Goal: Transaction & Acquisition: Purchase product/service

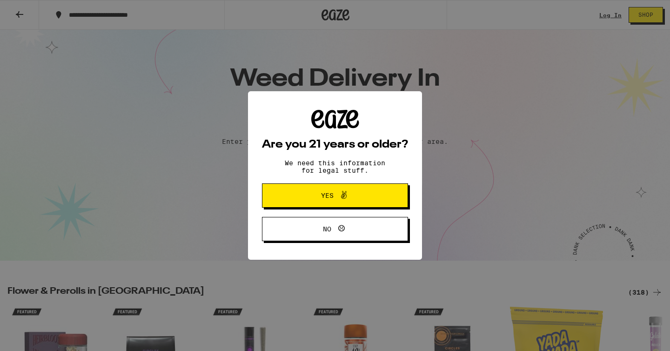
click at [353, 200] on span "Yes" at bounding box center [335, 195] width 71 height 12
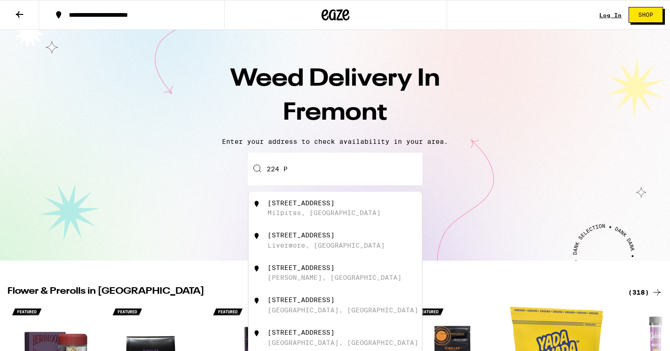
click at [318, 168] on input "224 P" at bounding box center [335, 169] width 174 height 33
click at [297, 213] on div "[GEOGRAPHIC_DATA], [GEOGRAPHIC_DATA]" at bounding box center [342, 212] width 151 height 7
type input "[STREET_ADDRESS]"
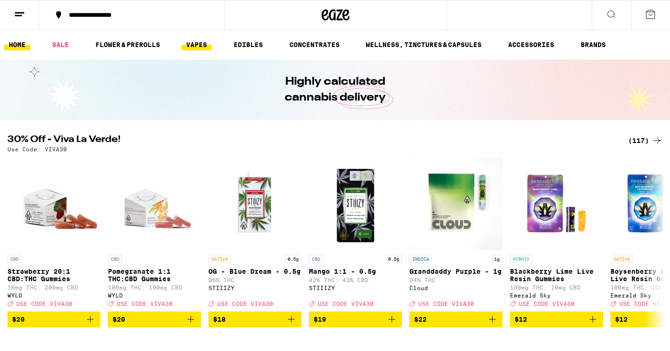
click at [200, 39] on link "VAPES" at bounding box center [196, 44] width 30 height 11
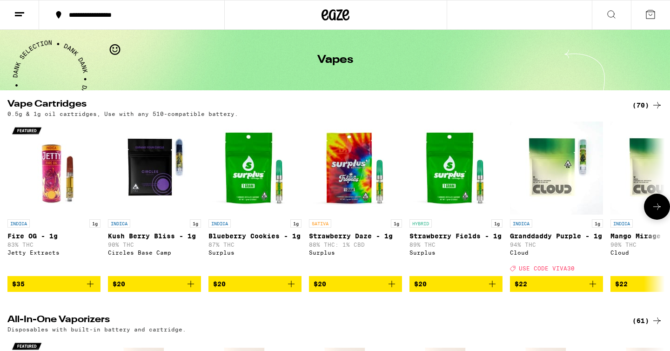
scroll to position [35, 0]
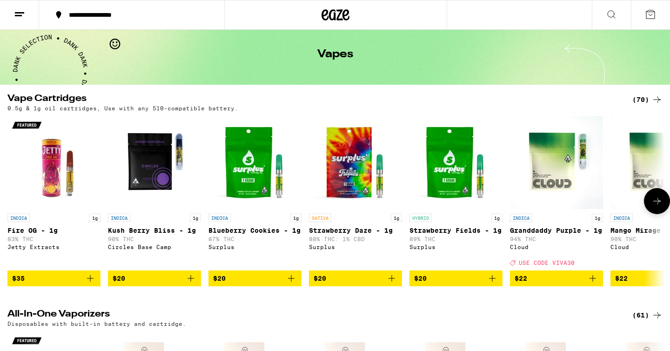
click at [653, 206] on icon at bounding box center [656, 200] width 11 height 11
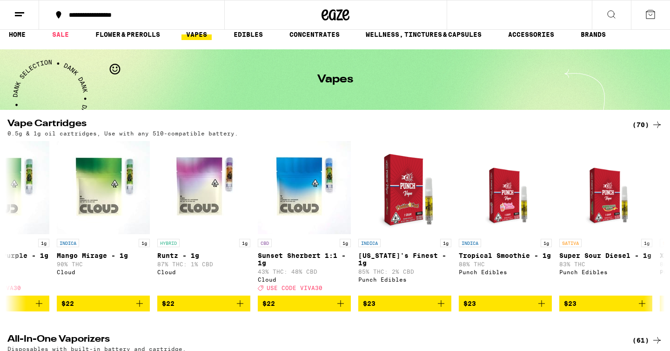
scroll to position [0, 0]
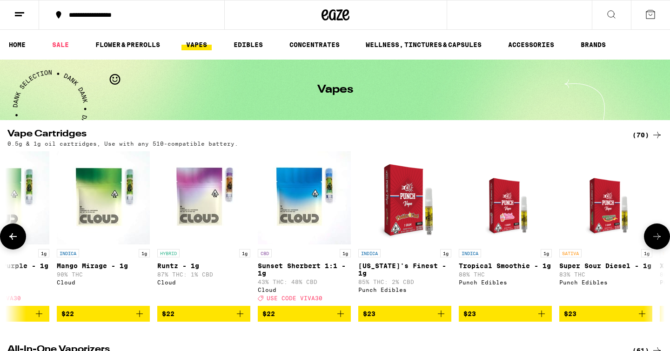
click at [654, 236] on icon at bounding box center [656, 236] width 11 height 11
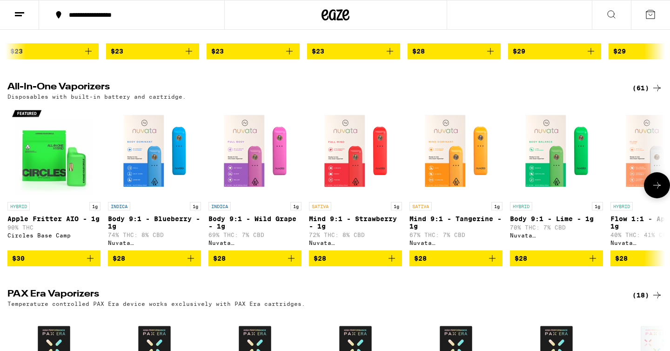
scroll to position [264, 0]
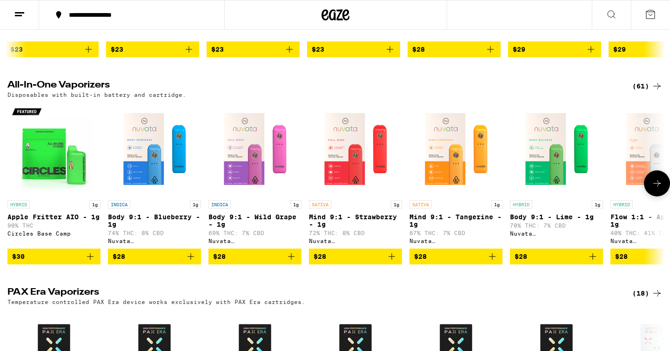
click at [656, 186] on icon at bounding box center [656, 183] width 7 height 7
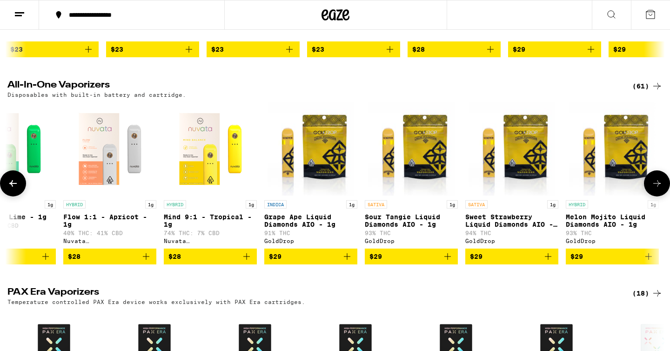
scroll to position [0, 553]
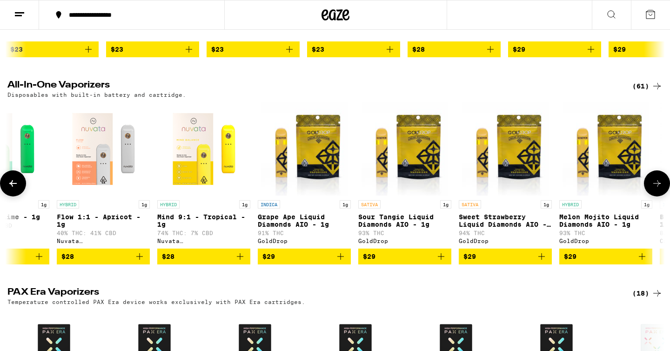
click at [656, 186] on icon at bounding box center [656, 183] width 7 height 7
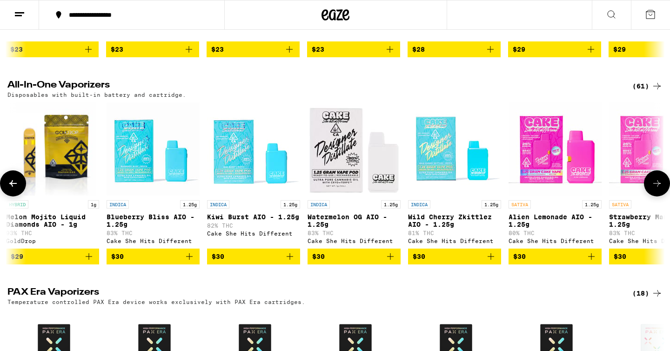
scroll to position [0, 1107]
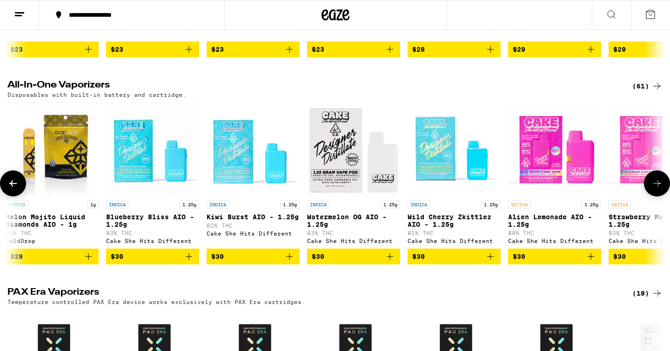
click at [656, 186] on icon at bounding box center [656, 183] width 7 height 7
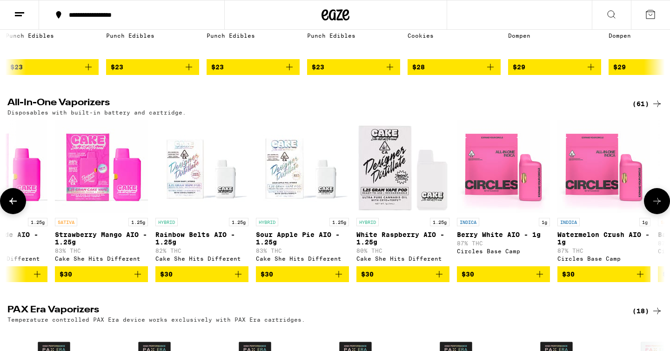
scroll to position [247, 0]
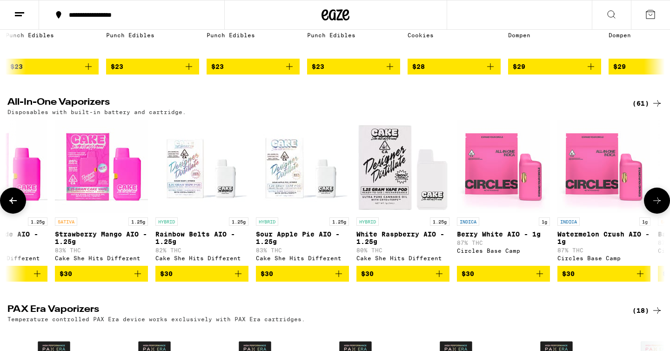
click at [652, 203] on button at bounding box center [657, 200] width 26 height 26
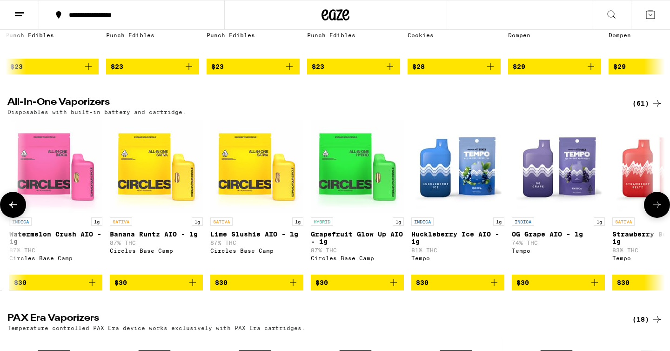
scroll to position [0, 2214]
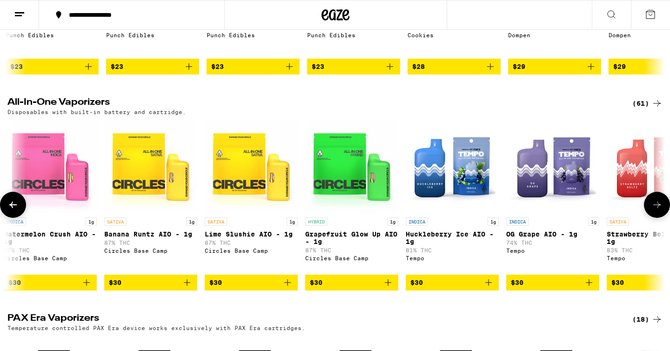
click at [11, 210] on icon at bounding box center [12, 204] width 11 height 11
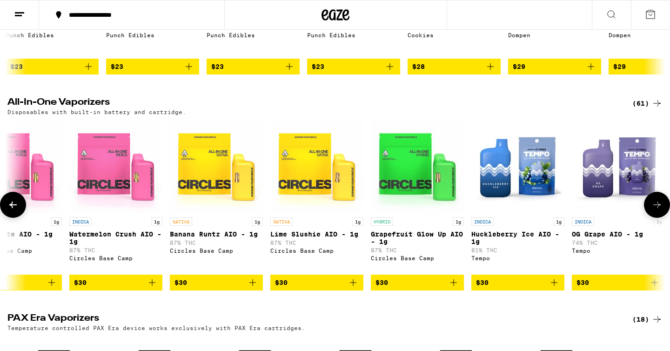
click at [11, 210] on icon at bounding box center [12, 204] width 11 height 11
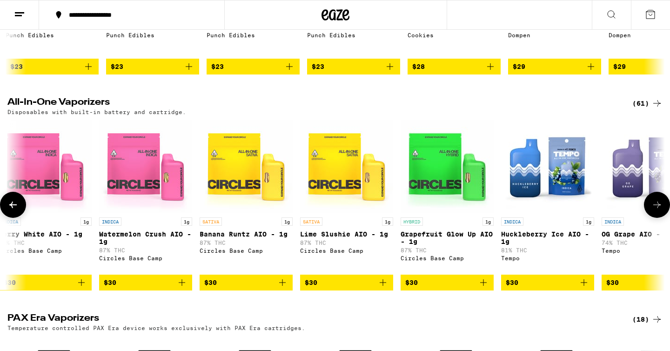
click at [11, 210] on icon at bounding box center [12, 204] width 11 height 11
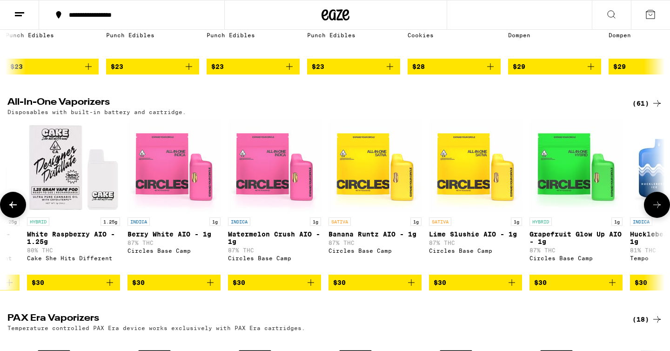
click at [11, 210] on icon at bounding box center [12, 204] width 11 height 11
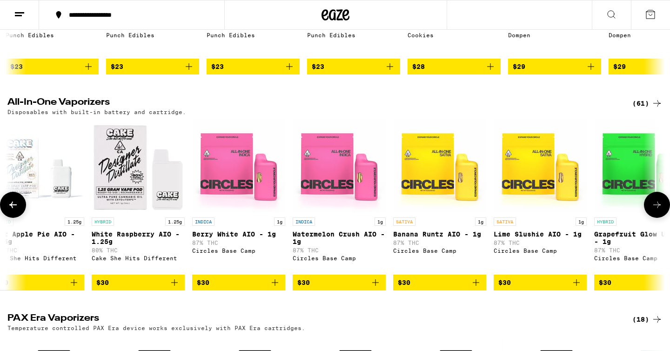
click at [11, 210] on icon at bounding box center [12, 204] width 11 height 11
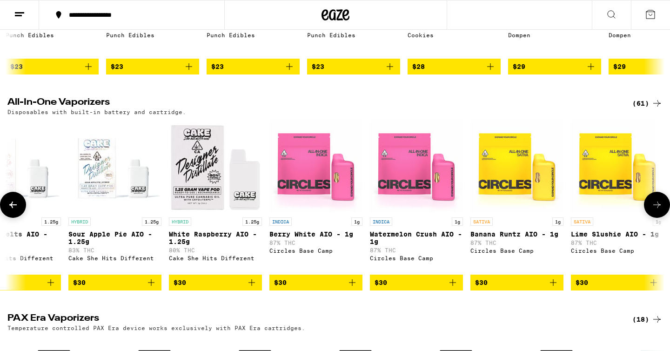
click at [11, 210] on icon at bounding box center [12, 204] width 11 height 11
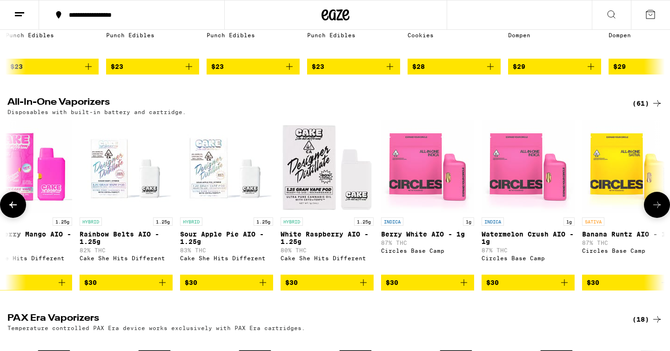
click at [11, 210] on icon at bounding box center [12, 204] width 11 height 11
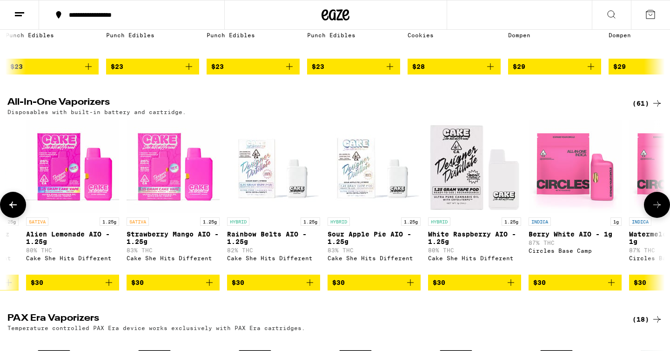
click at [11, 210] on icon at bounding box center [12, 204] width 11 height 11
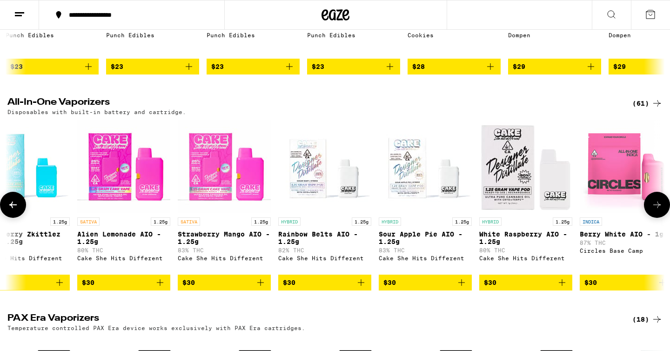
click at [11, 210] on icon at bounding box center [12, 204] width 11 height 11
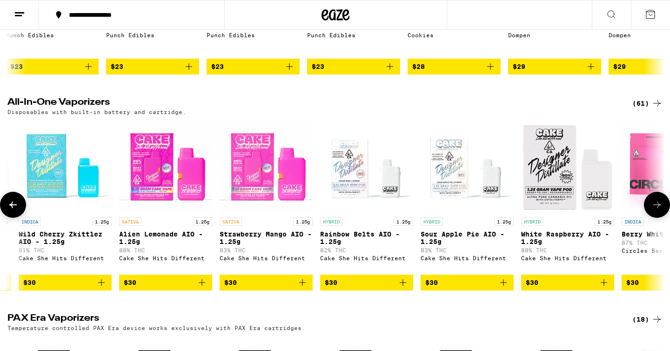
click at [11, 210] on icon at bounding box center [12, 204] width 11 height 11
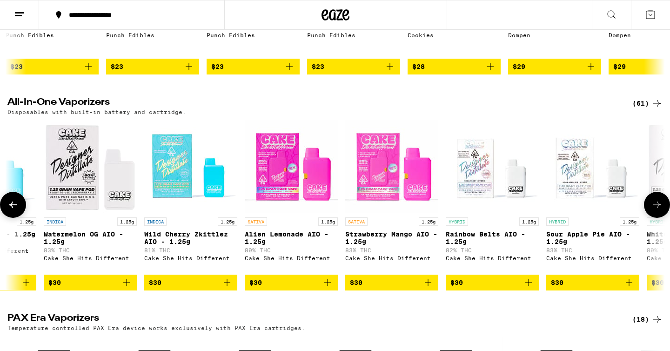
click at [11, 210] on icon at bounding box center [12, 204] width 11 height 11
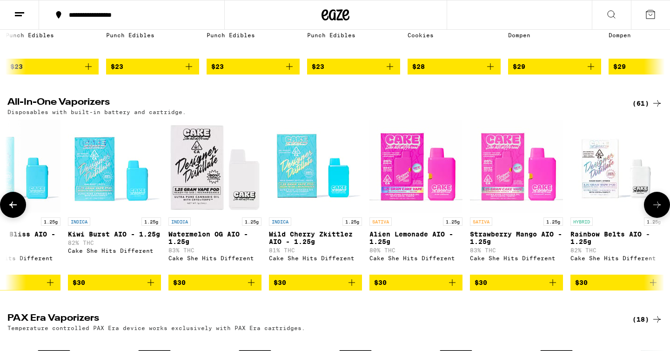
click at [11, 210] on icon at bounding box center [12, 204] width 11 height 11
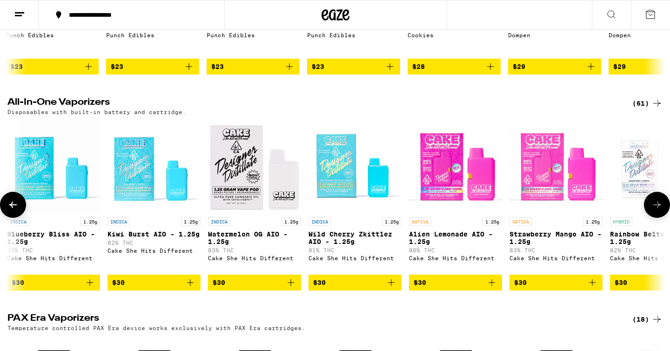
click at [11, 210] on icon at bounding box center [12, 204] width 11 height 11
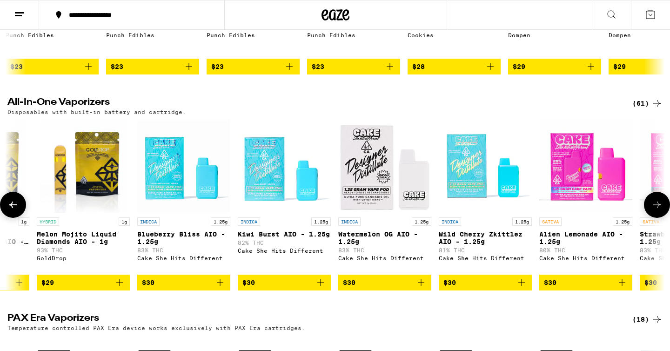
click at [11, 210] on icon at bounding box center [12, 204] width 11 height 11
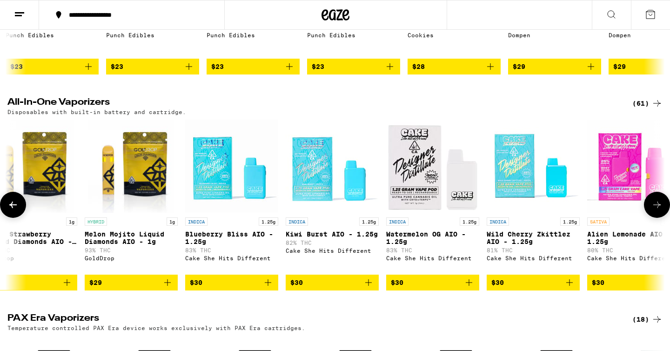
click at [11, 210] on icon at bounding box center [12, 204] width 11 height 11
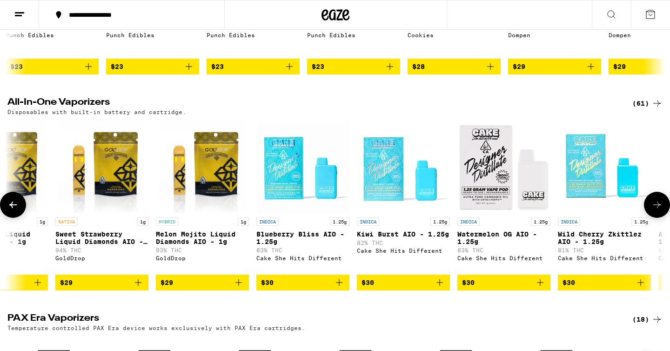
click at [11, 210] on icon at bounding box center [12, 204] width 11 height 11
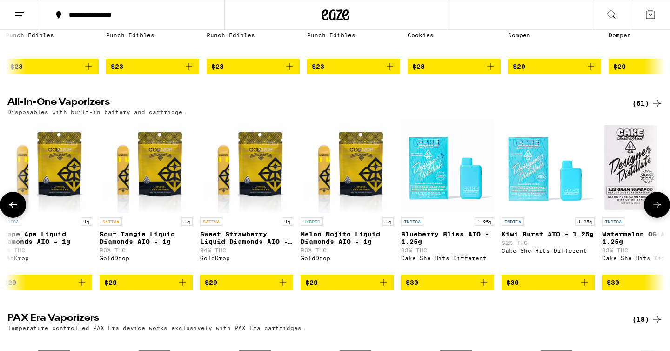
click at [11, 210] on icon at bounding box center [12, 204] width 11 height 11
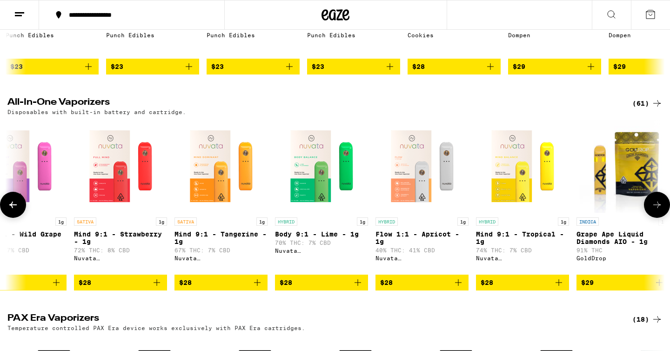
scroll to position [0, 225]
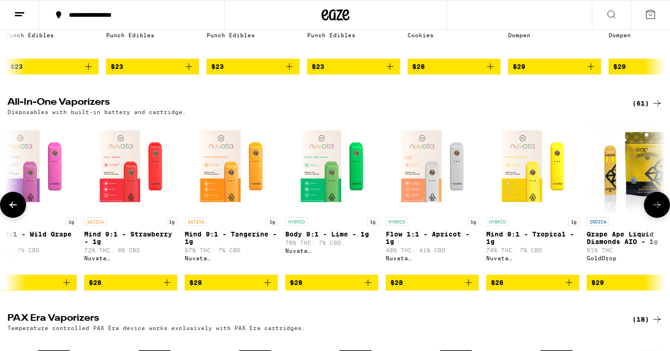
click at [11, 210] on icon at bounding box center [12, 204] width 11 height 11
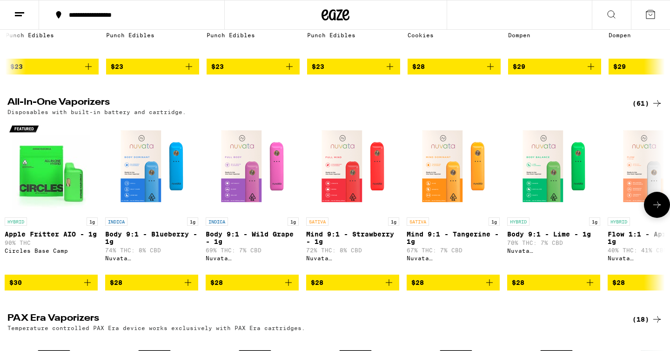
scroll to position [0, 0]
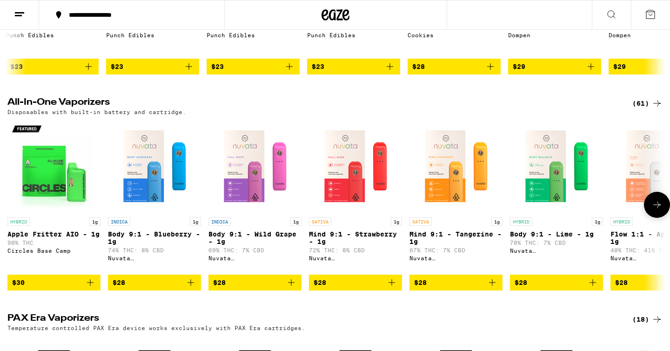
click at [47, 176] on img "Open page for Apple Fritter AIO - 1g from Circles Base Camp" at bounding box center [53, 166] width 93 height 93
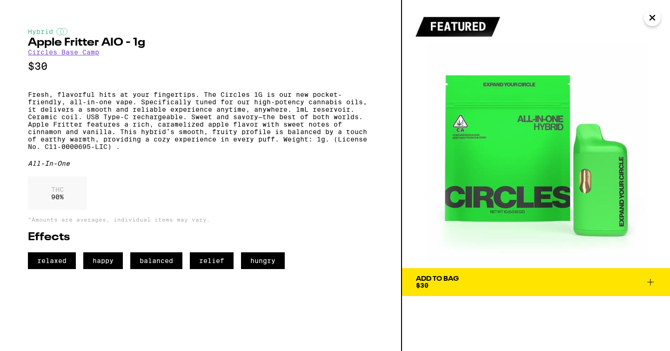
click at [443, 273] on button "Add To Bag $30" at bounding box center [536, 282] width 268 height 28
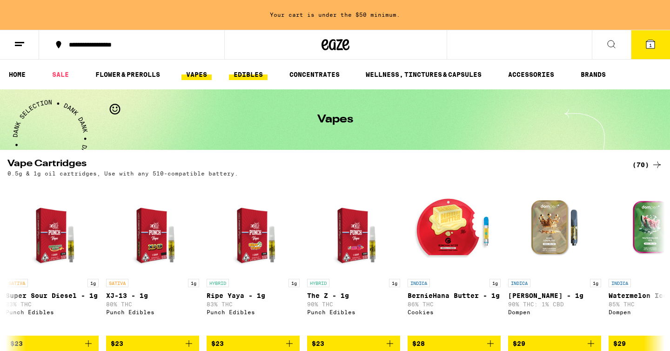
click at [247, 73] on link "EDIBLES" at bounding box center [248, 74] width 39 height 11
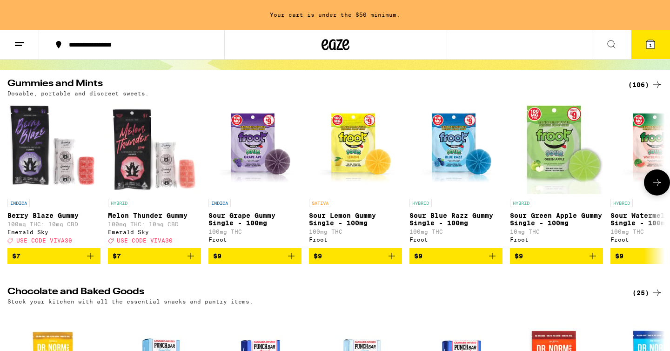
scroll to position [73, 0]
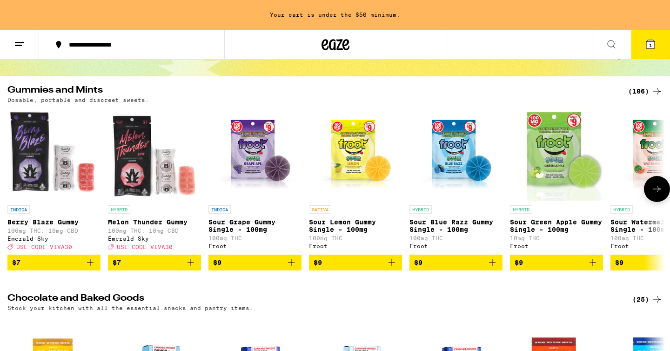
click at [661, 188] on icon at bounding box center [656, 188] width 11 height 11
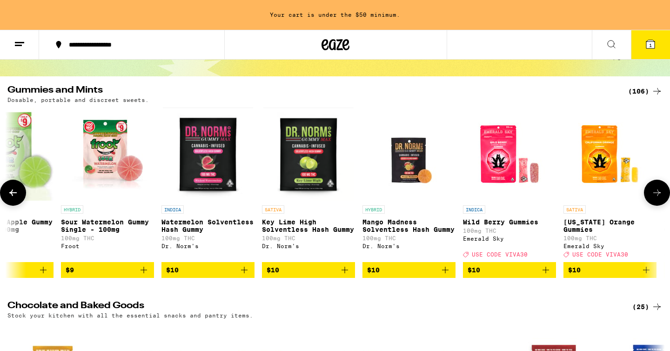
scroll to position [0, 553]
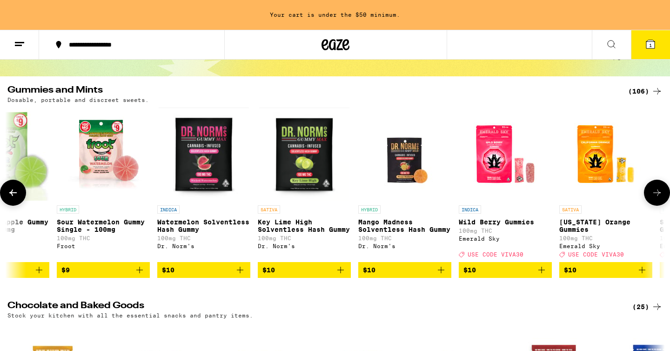
click at [661, 188] on button at bounding box center [657, 193] width 26 height 26
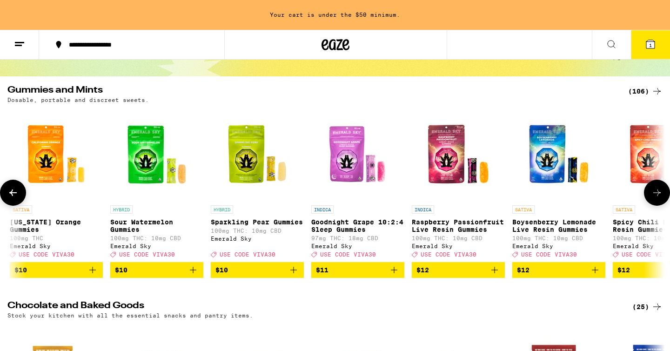
scroll to position [0, 1107]
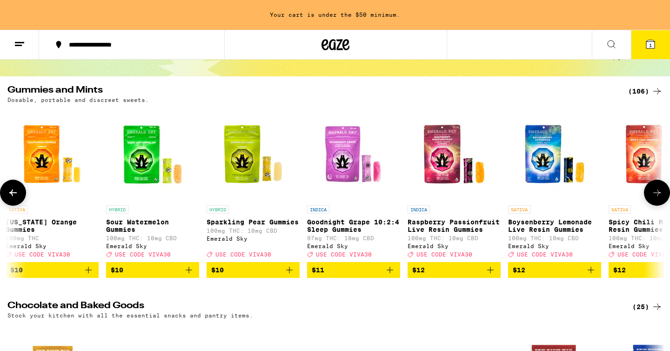
click at [661, 188] on button at bounding box center [657, 193] width 26 height 26
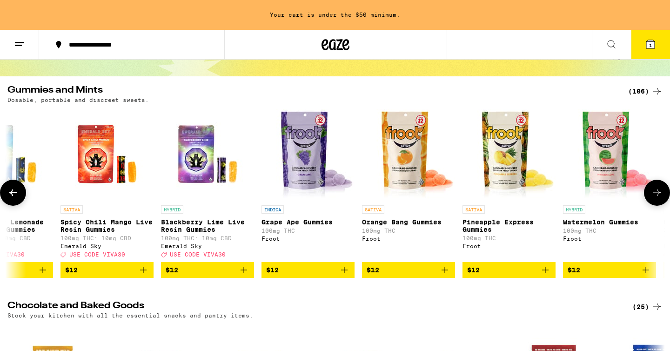
scroll to position [0, 1660]
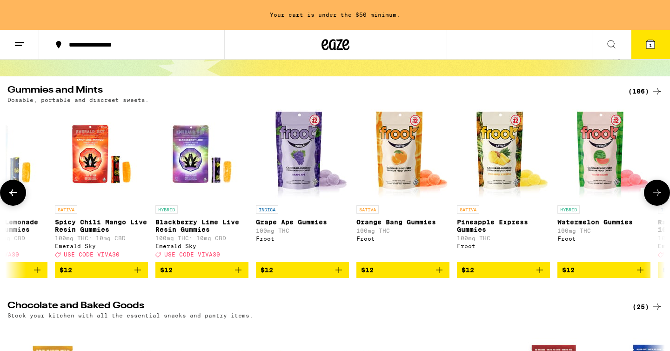
click at [659, 190] on button at bounding box center [657, 193] width 26 height 26
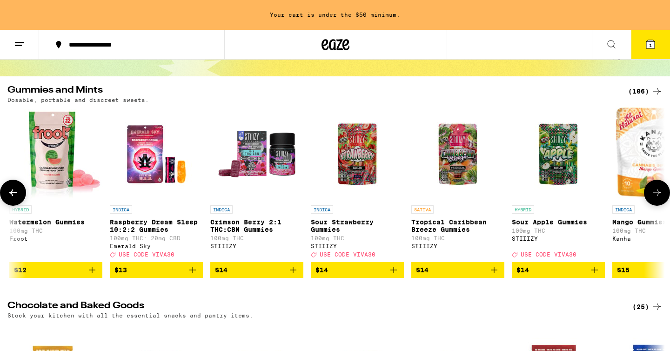
scroll to position [0, 2214]
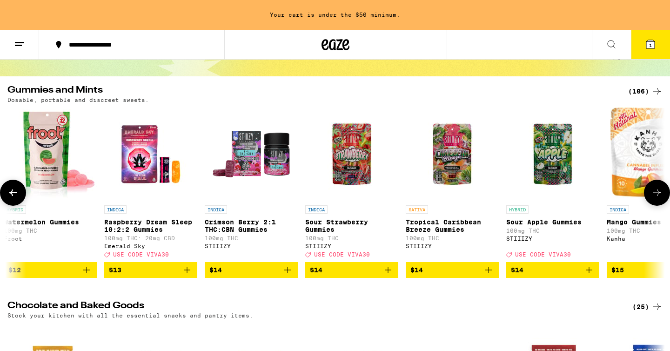
click at [55, 175] on img "Open page for Watermelon Gummies from Froot" at bounding box center [50, 153] width 93 height 93
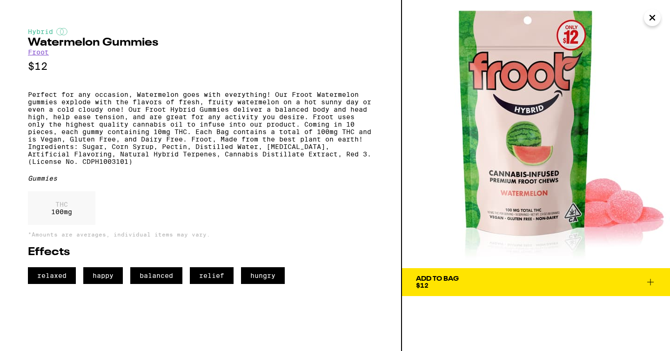
click at [159, 120] on p "Perfect for any occasion, Watermelon goes with everything! Our Froot Watermelon…" at bounding box center [200, 128] width 345 height 74
click at [126, 113] on p "Perfect for any occasion, Watermelon goes with everything! Our Froot Watermelon…" at bounding box center [200, 128] width 345 height 74
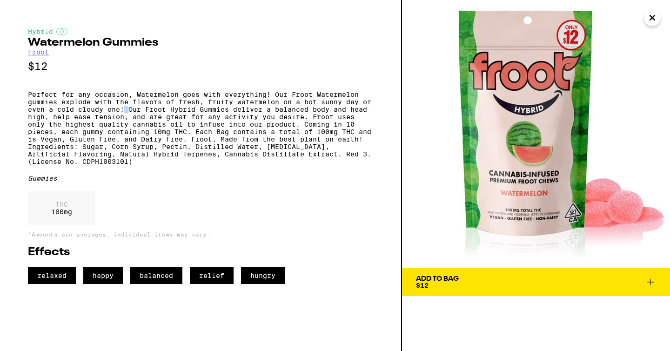
click at [126, 113] on p "Perfect for any occasion, Watermelon goes with everything! Our Froot Watermelon…" at bounding box center [200, 128] width 345 height 74
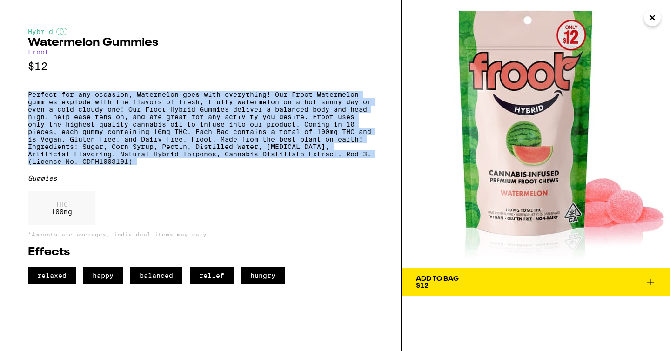
click at [126, 113] on p "Perfect for any occasion, Watermelon goes with everything! Our Froot Watermelon…" at bounding box center [200, 128] width 345 height 74
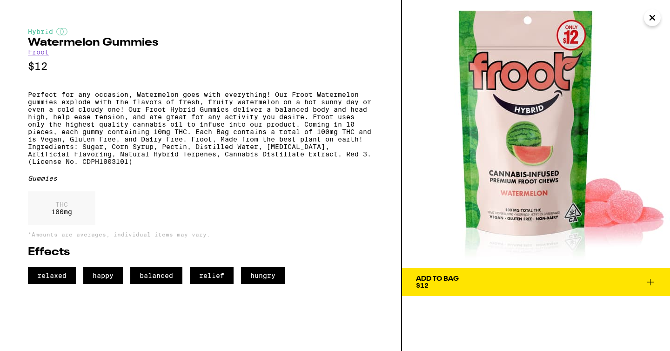
click at [466, 280] on span "Add To Bag $12" at bounding box center [536, 281] width 240 height 13
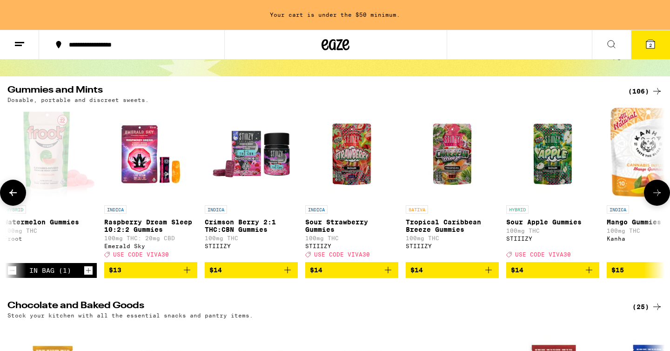
click at [658, 193] on icon at bounding box center [656, 192] width 11 height 11
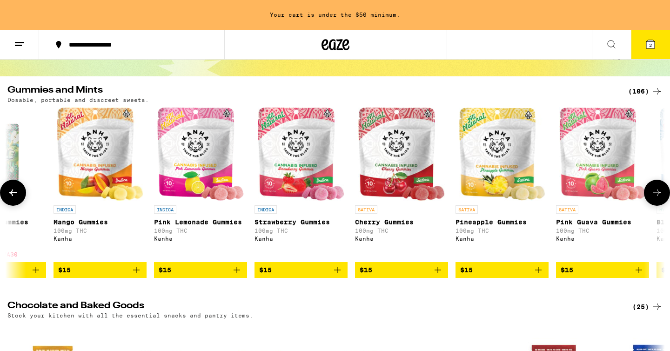
scroll to position [0, 2767]
click at [658, 193] on icon at bounding box center [656, 192] width 11 height 11
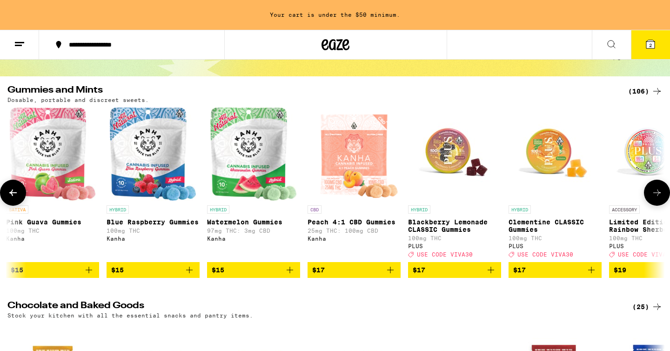
scroll to position [0, 3321]
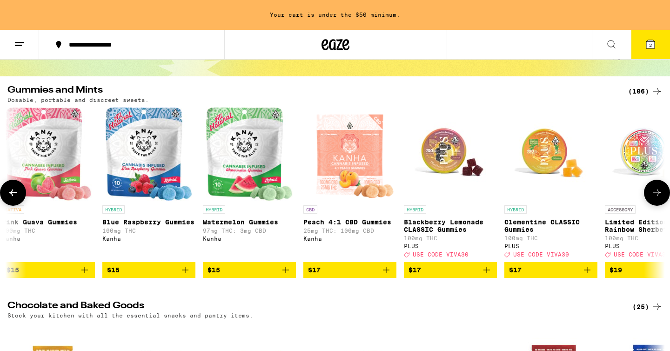
click at [658, 193] on icon at bounding box center [656, 192] width 11 height 11
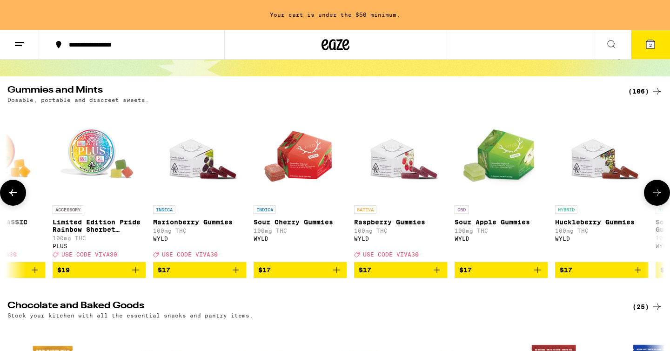
scroll to position [0, 3874]
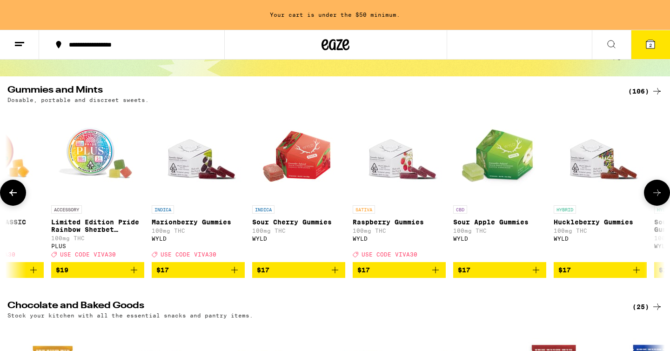
click at [658, 193] on icon at bounding box center [656, 192] width 11 height 11
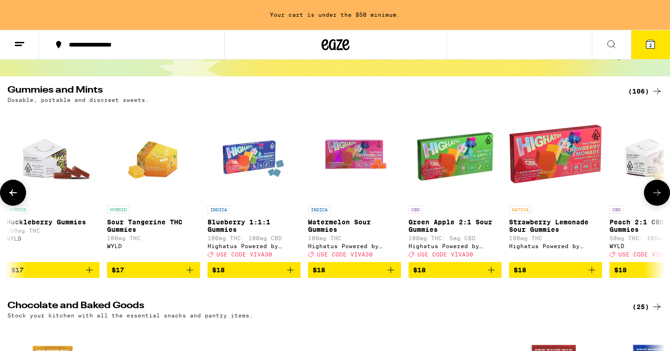
scroll to position [0, 4427]
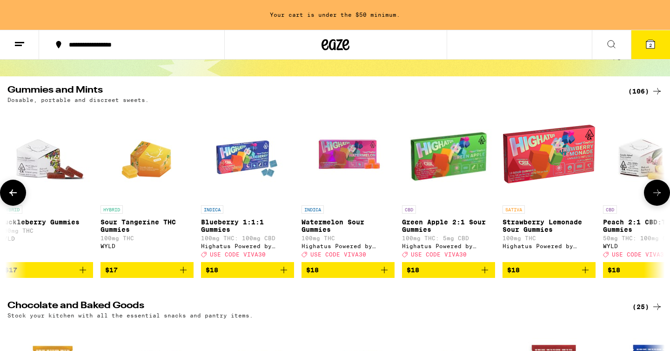
click at [654, 198] on icon at bounding box center [656, 192] width 11 height 11
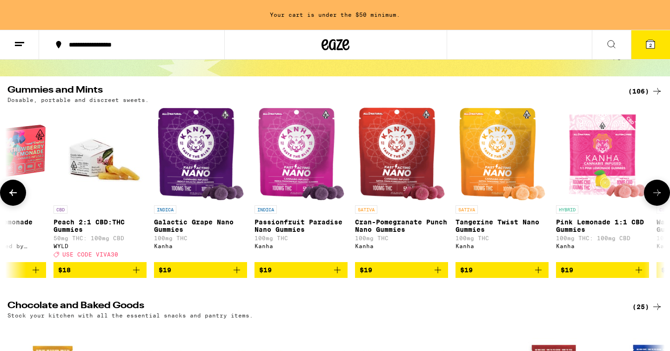
scroll to position [0, 4981]
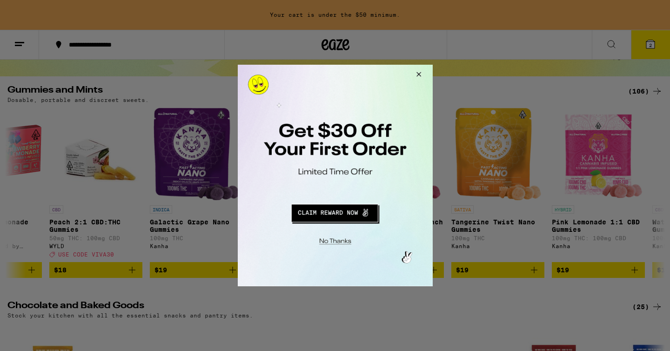
click at [419, 72] on button "Close Modal" at bounding box center [416, 76] width 25 height 22
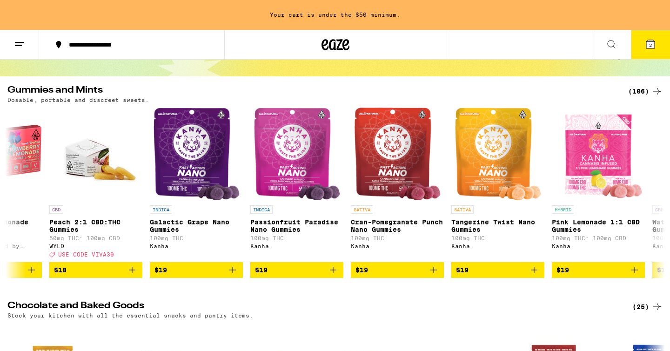
click at [14, 39] on icon at bounding box center [19, 44] width 11 height 11
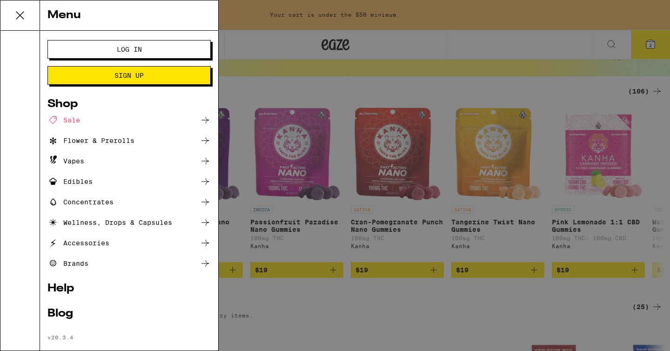
click at [113, 136] on div "Flower & Prerolls" at bounding box center [90, 140] width 87 height 11
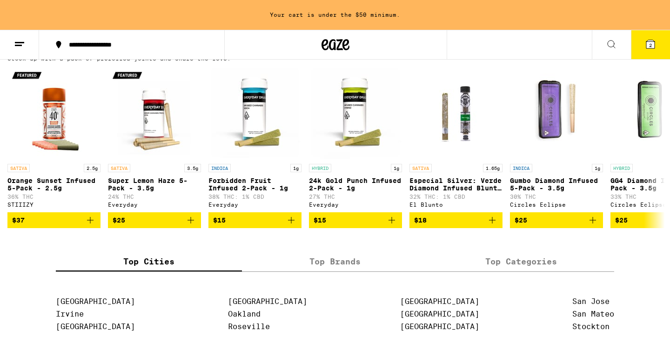
scroll to position [745, 0]
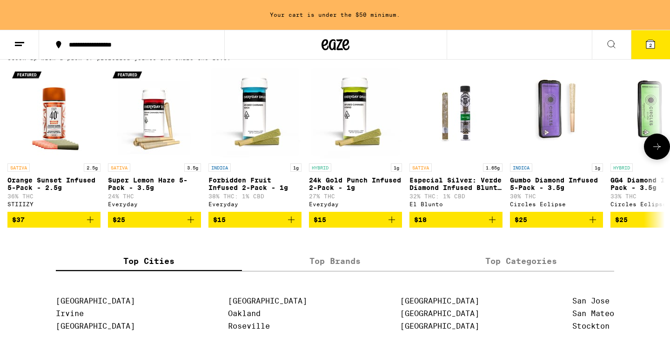
click at [162, 225] on span "$25" at bounding box center [155, 219] width 84 height 11
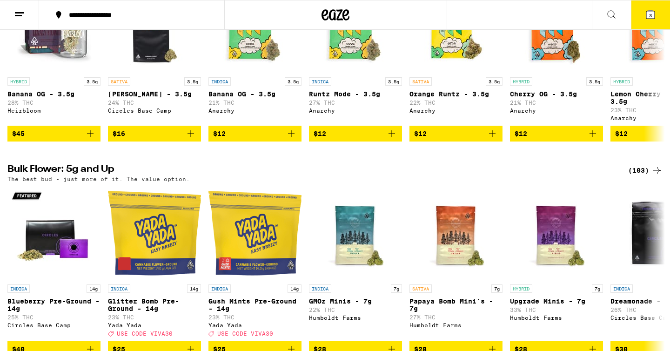
scroll to position [0, 0]
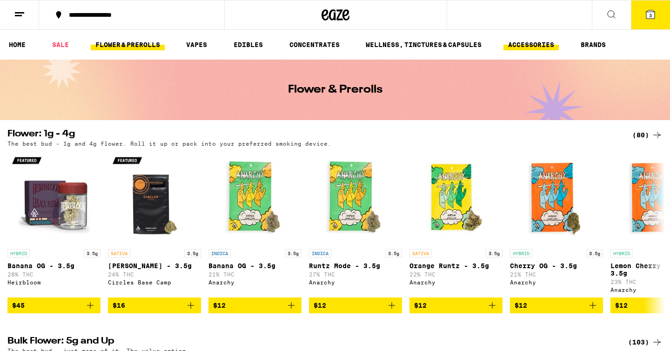
click at [513, 43] on link "ACCESSORIES" at bounding box center [530, 44] width 55 height 11
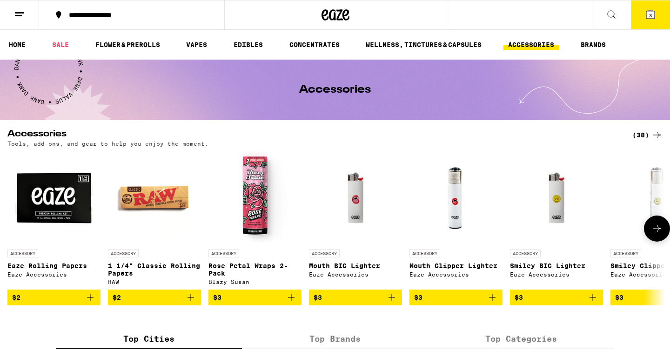
click at [354, 301] on span "$3" at bounding box center [355, 297] width 84 height 11
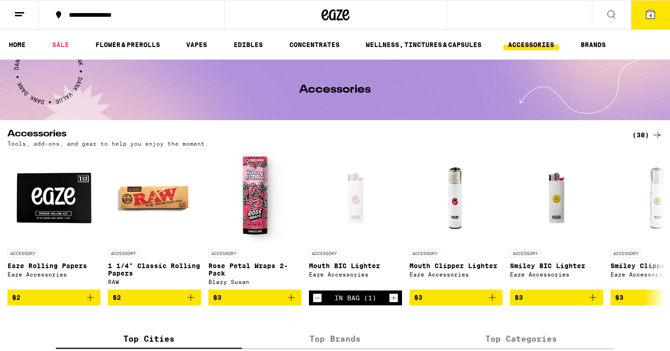
click at [655, 15] on icon at bounding box center [650, 14] width 11 height 11
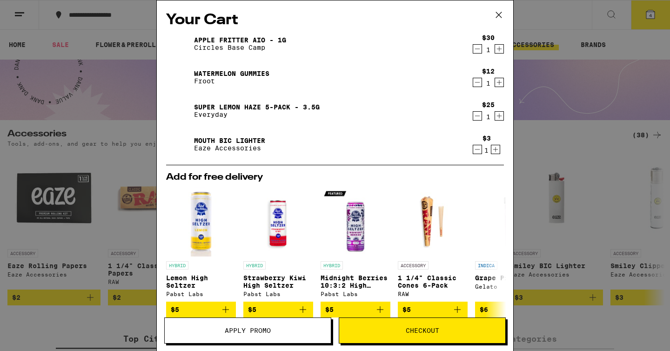
click at [257, 331] on span "Apply Promo" at bounding box center [248, 330] width 46 height 7
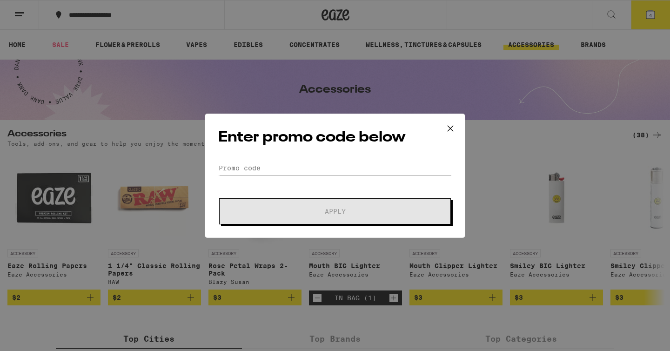
click at [449, 130] on icon at bounding box center [450, 128] width 14 height 14
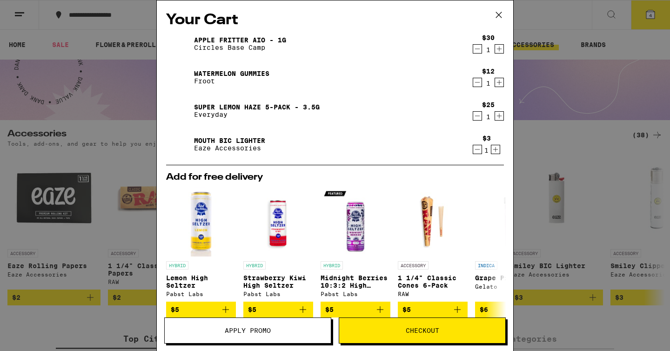
click at [373, 328] on span "Checkout" at bounding box center [422, 330] width 166 height 7
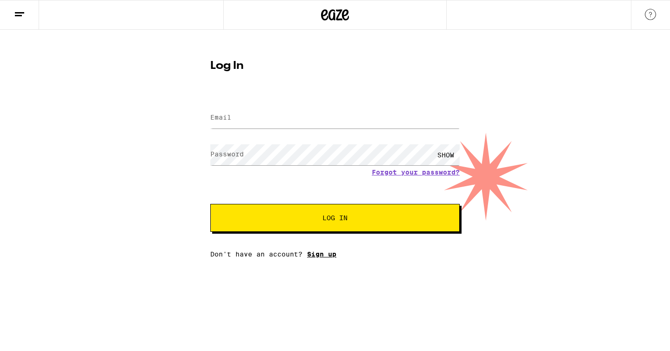
click at [320, 252] on link "Sign up" at bounding box center [321, 253] width 29 height 7
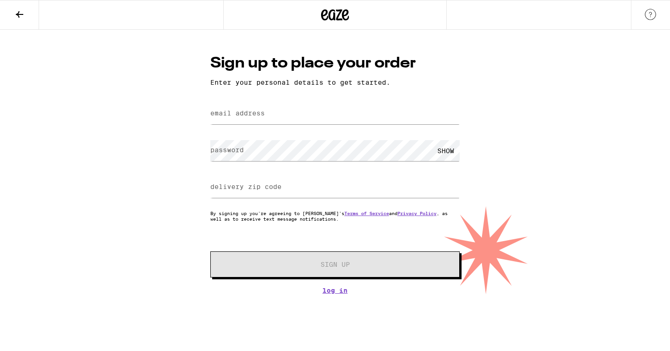
click at [240, 112] on label "email address" at bounding box center [237, 112] width 54 height 7
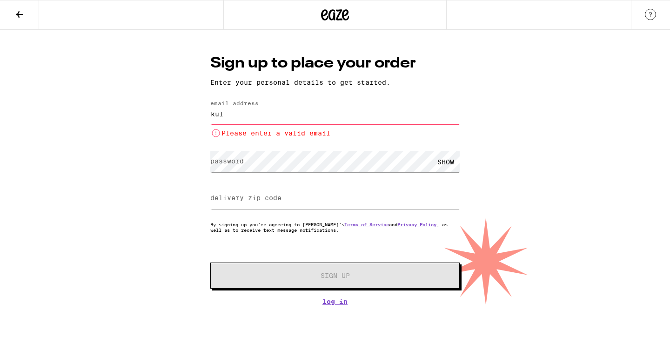
type input "[EMAIL_ADDRESS][DOMAIN_NAME]"
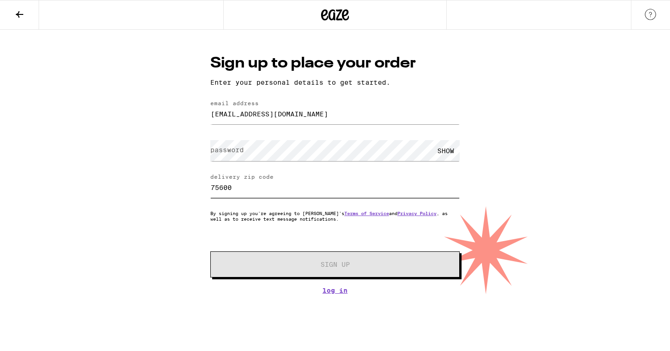
click at [237, 186] on input "75600" at bounding box center [334, 187] width 249 height 21
type input "7"
type input "94539"
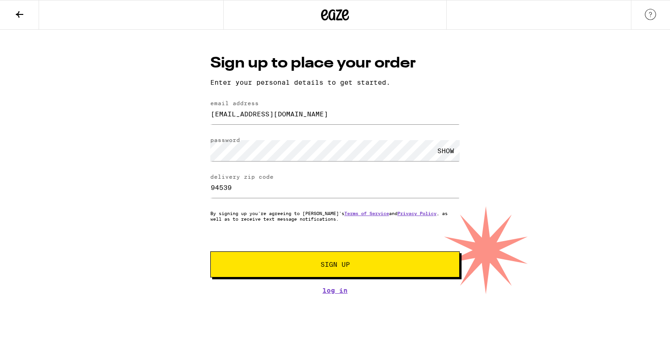
click at [305, 267] on span "Sign Up" at bounding box center [334, 264] width 185 height 7
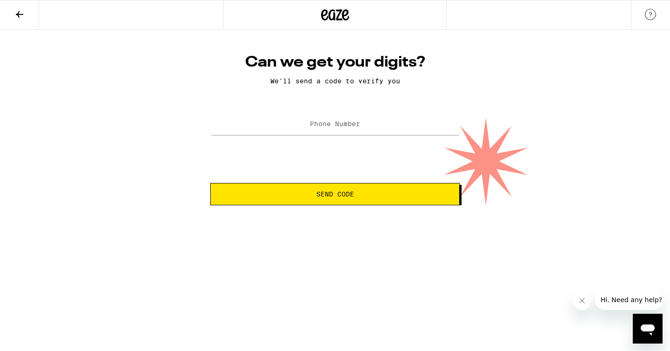
click at [356, 140] on form "Phone Number Send Code" at bounding box center [334, 158] width 249 height 94
click at [339, 110] on div "Can we get your digits? We'll send a code to verify you Phone Number Send Code" at bounding box center [335, 129] width 268 height 152
click at [300, 129] on input "Phone Number" at bounding box center [334, 124] width 249 height 21
type input "[PHONE_NUMBER]"
click at [342, 193] on span "Send Code" at bounding box center [335, 194] width 38 height 7
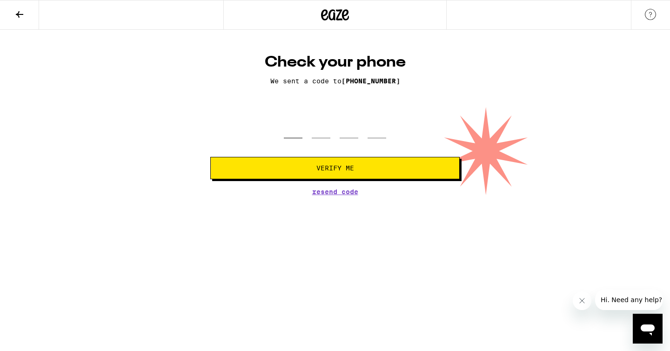
click at [286, 134] on input "tel" at bounding box center [293, 124] width 19 height 27
type input "7"
type input "3"
type input "1"
type input "6"
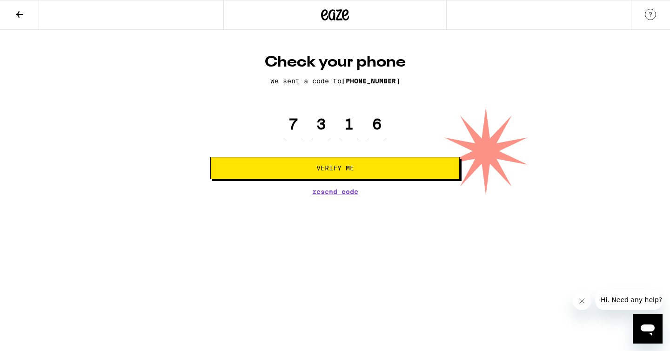
click at [314, 168] on span "Verify Me" at bounding box center [334, 168] width 233 height 7
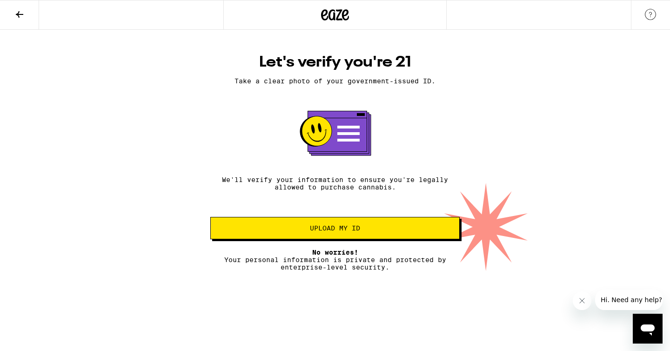
click at [346, 236] on button "Upload my ID" at bounding box center [334, 228] width 249 height 22
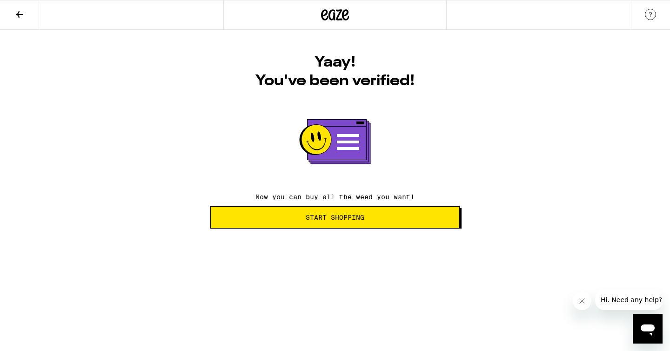
click at [352, 226] on button "Start Shopping" at bounding box center [334, 217] width 249 height 22
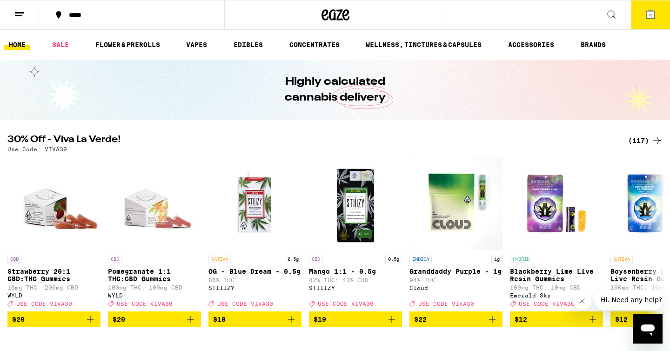
click at [656, 15] on button "4" at bounding box center [650, 14] width 39 height 29
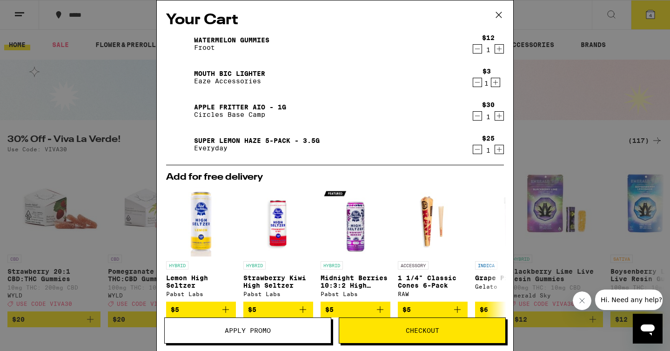
scroll to position [136, 0]
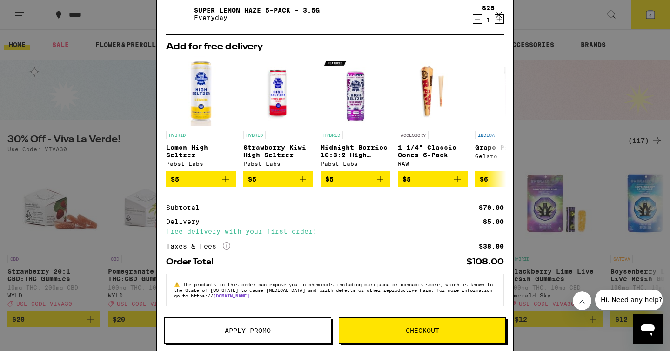
click at [382, 327] on span "Checkout" at bounding box center [422, 330] width 166 height 7
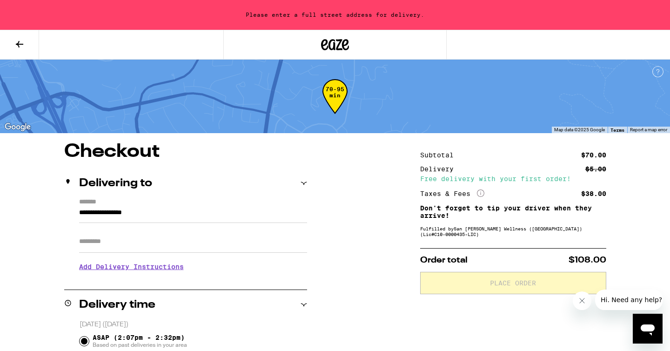
scroll to position [61, 0]
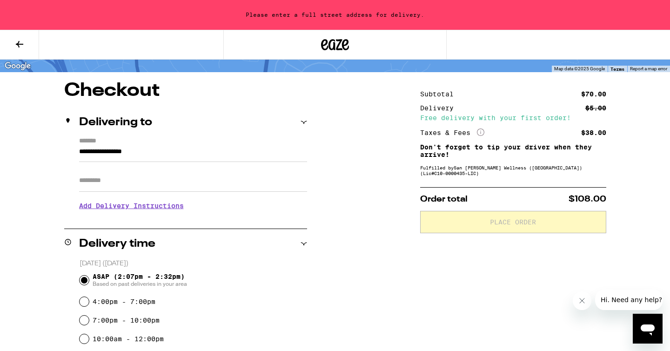
click at [164, 156] on input "**********" at bounding box center [193, 154] width 228 height 16
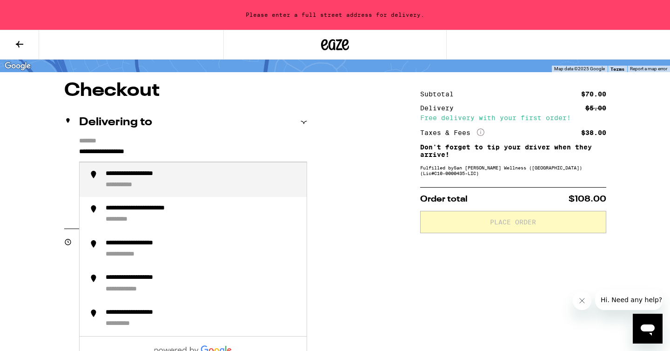
click at [173, 167] on li "**********" at bounding box center [193, 179] width 227 height 35
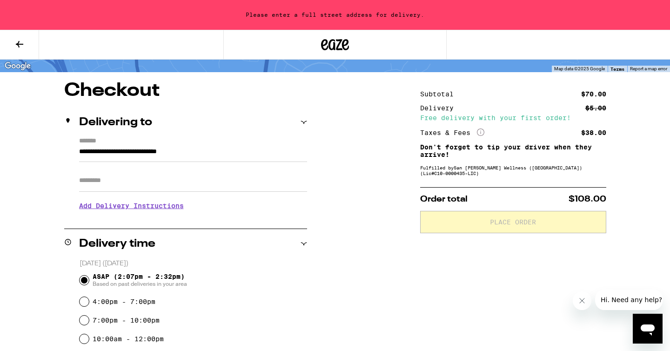
type input "**********"
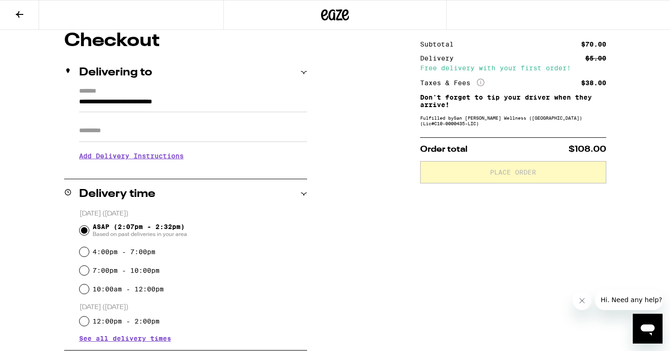
scroll to position [88, 0]
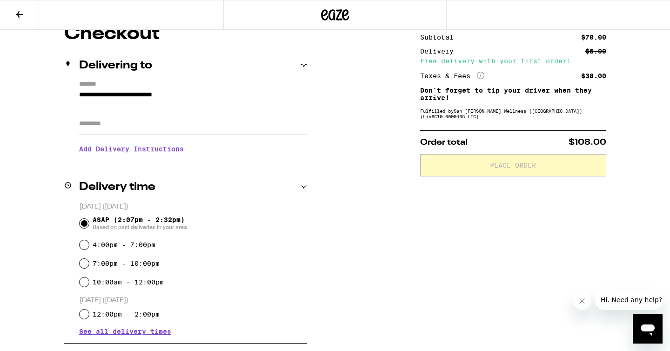
click at [120, 153] on h3 "Add Delivery Instructions" at bounding box center [193, 148] width 228 height 21
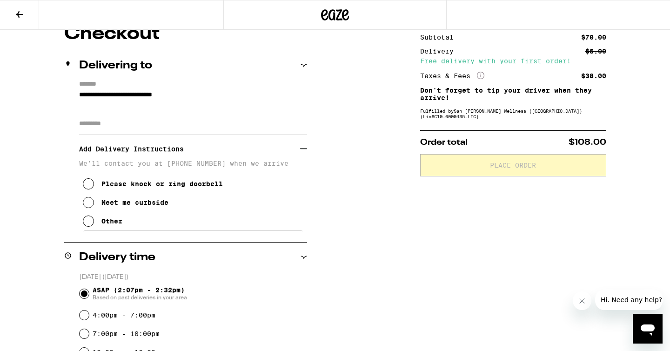
click at [370, 177] on div "**********" at bounding box center [335, 356] width 670 height 662
click at [302, 150] on icon at bounding box center [303, 148] width 7 height 7
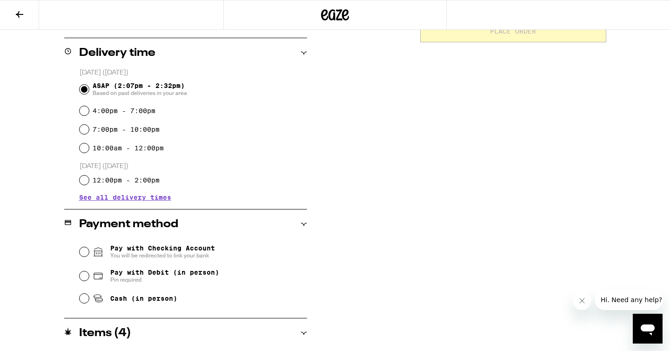
scroll to position [236, 0]
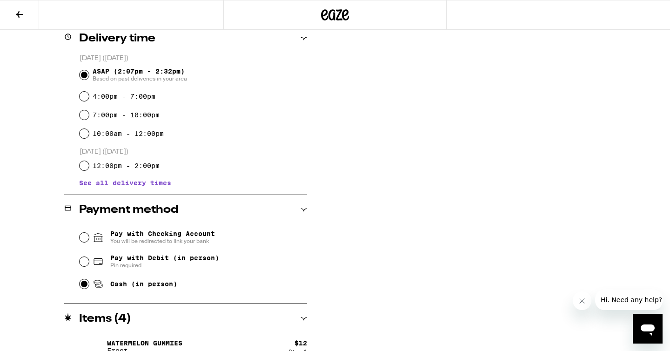
click at [86, 286] on input "Cash (in person)" at bounding box center [84, 283] width 9 height 9
radio input "true"
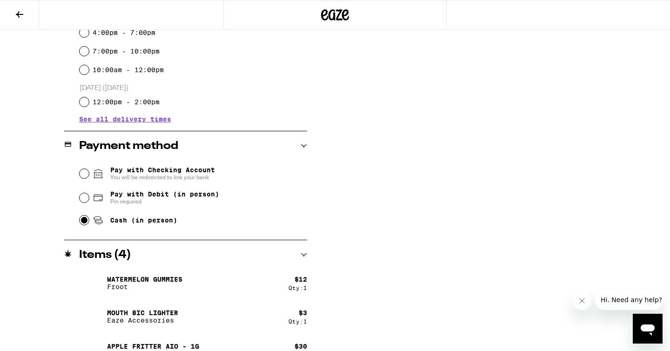
scroll to position [353, 0]
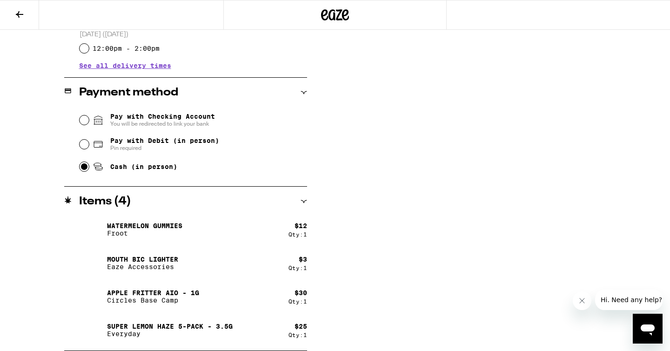
click at [302, 202] on icon at bounding box center [303, 201] width 7 height 7
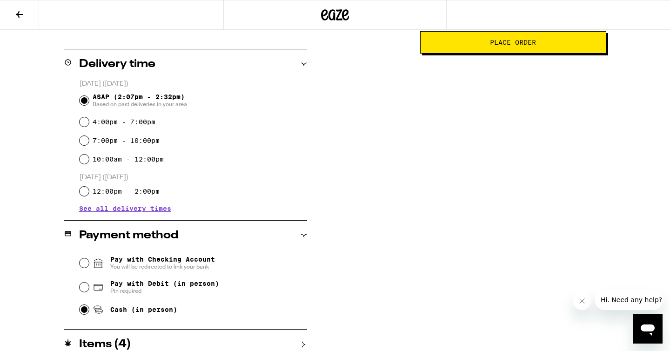
scroll to position [220, 0]
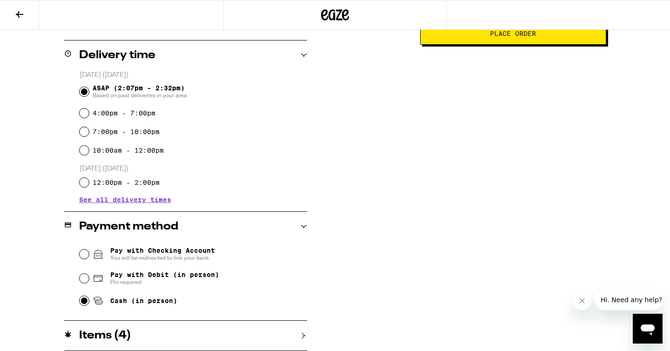
click at [303, 334] on icon at bounding box center [303, 336] width 3 height 6
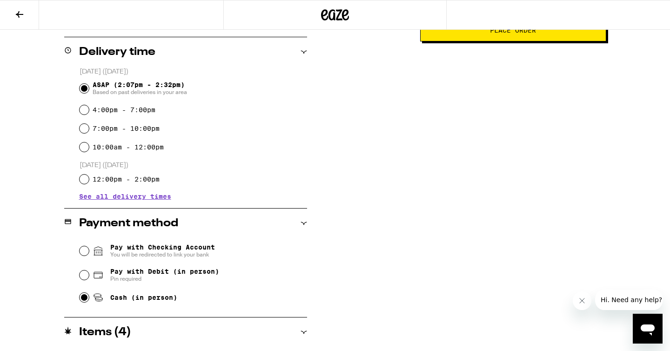
scroll to position [224, 0]
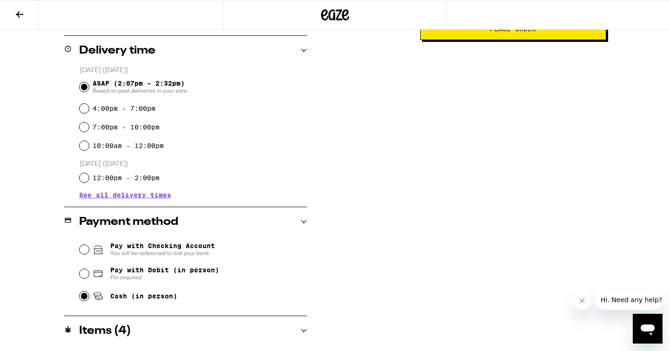
click at [117, 272] on span "Pay with Debit (in person)" at bounding box center [164, 269] width 109 height 7
click at [89, 272] on input "Pay with Debit (in person) Pin required" at bounding box center [84, 273] width 9 height 9
radio input "true"
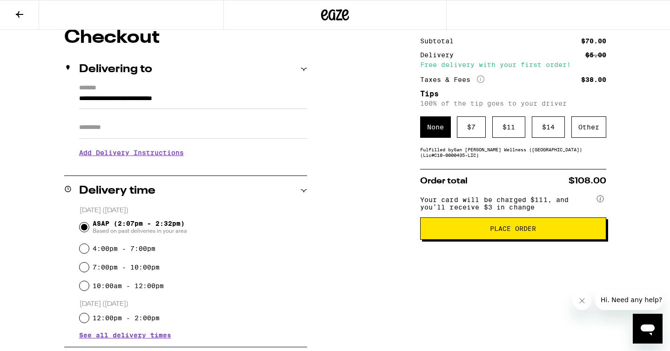
scroll to position [85, 0]
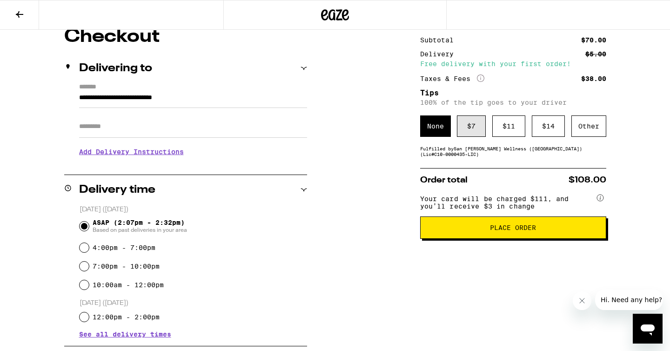
click at [468, 129] on div "$ 7" at bounding box center [471, 125] width 29 height 21
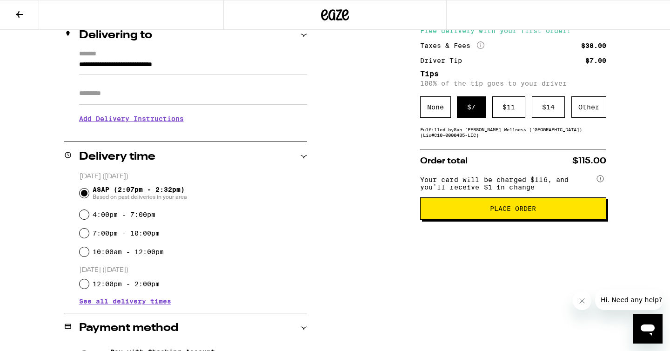
scroll to position [100, 0]
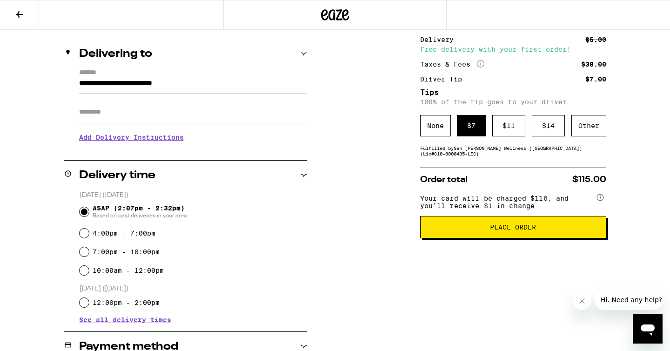
click at [121, 140] on h3 "Add Delivery Instructions" at bounding box center [193, 136] width 228 height 21
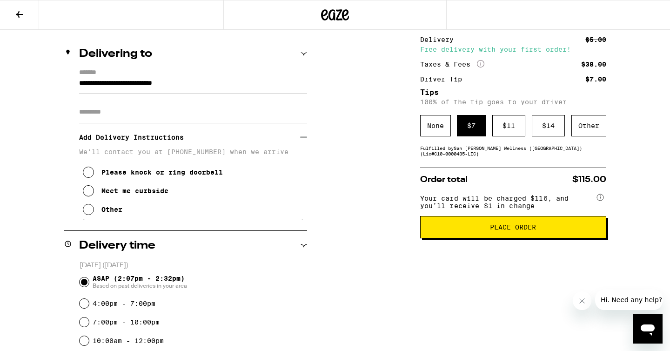
click at [95, 195] on button "Meet me curbside" at bounding box center [126, 190] width 86 height 19
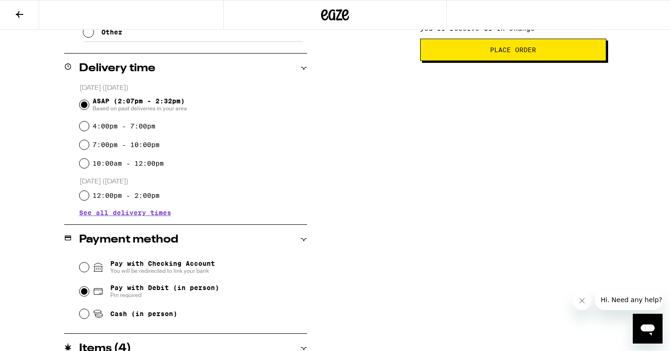
scroll to position [277, 0]
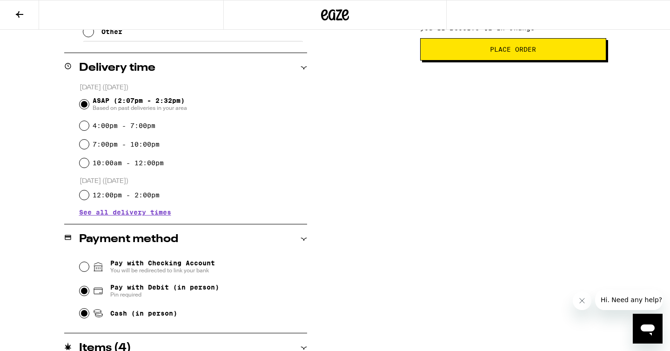
click at [81, 315] on input "Cash (in person)" at bounding box center [84, 312] width 9 height 9
radio input "true"
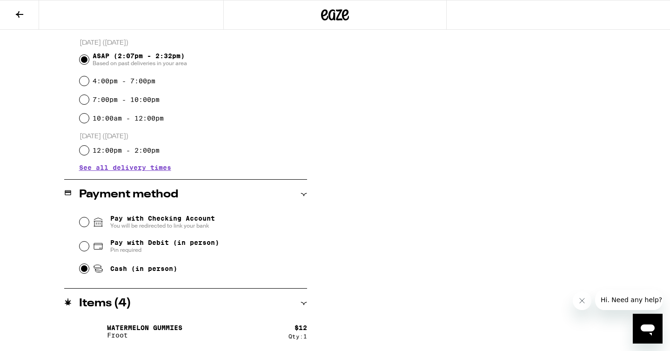
scroll to position [322, 0]
click at [80, 246] on input "Pay with Debit (in person) Pin required" at bounding box center [84, 245] width 9 height 9
radio input "true"
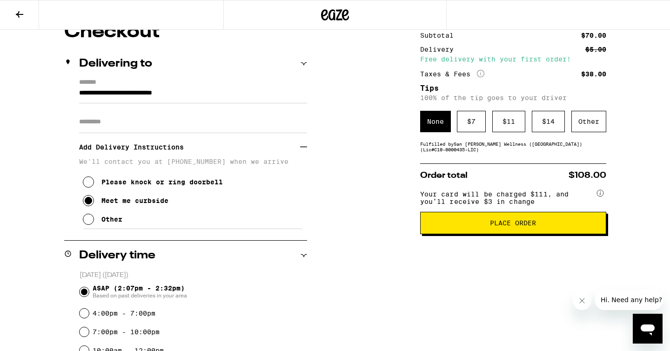
scroll to position [0, 0]
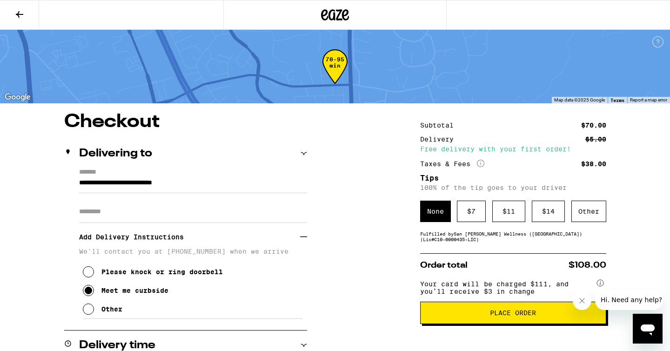
click at [456, 316] on span "Place Order" at bounding box center [513, 312] width 170 height 7
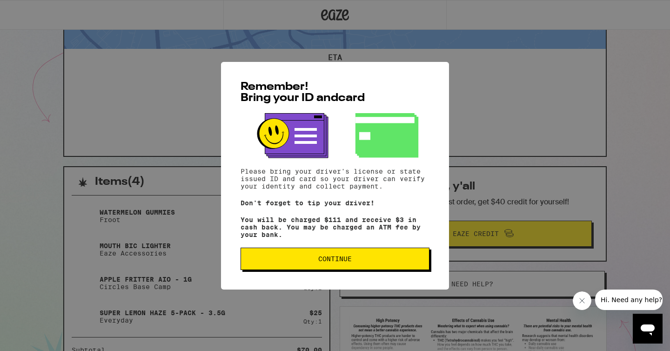
scroll to position [71, 0]
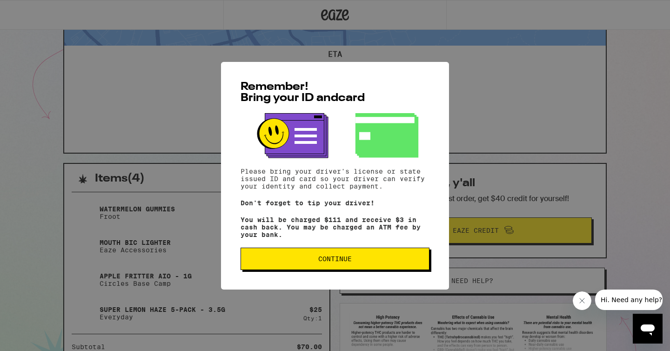
click at [309, 262] on span "Continue" at bounding box center [334, 258] width 173 height 7
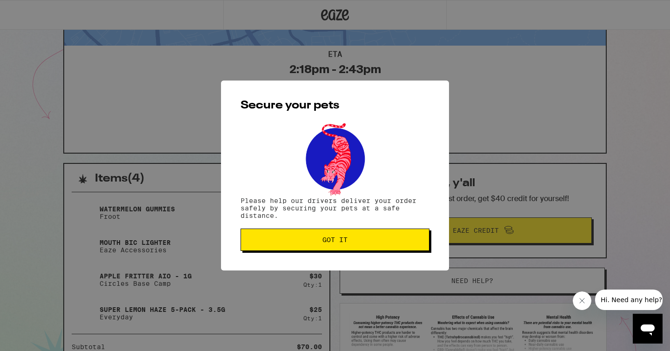
click at [295, 243] on span "Got it" at bounding box center [334, 239] width 173 height 7
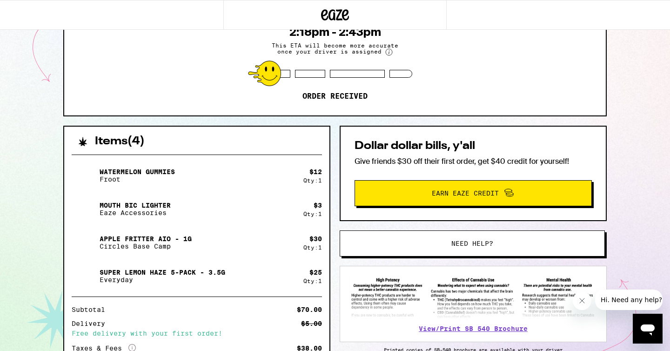
scroll to position [0, 0]
